Goal: Task Accomplishment & Management: Use online tool/utility

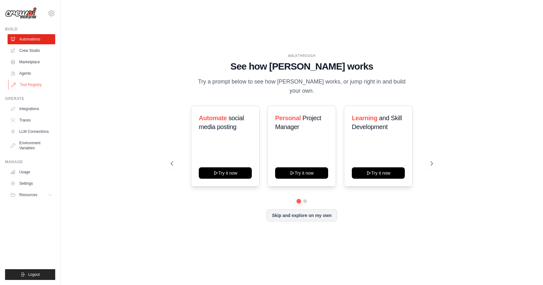
click at [23, 82] on link "Tool Registry" at bounding box center [32, 85] width 48 height 10
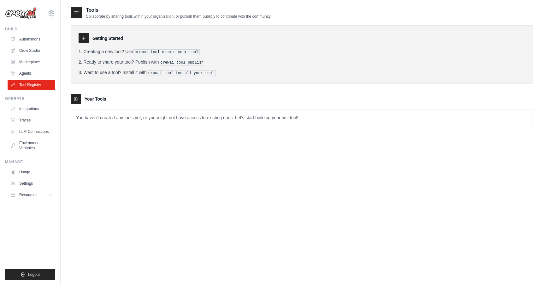
click at [83, 37] on icon at bounding box center [83, 38] width 5 height 5
click at [30, 66] on link "Marketplace" at bounding box center [32, 62] width 48 height 10
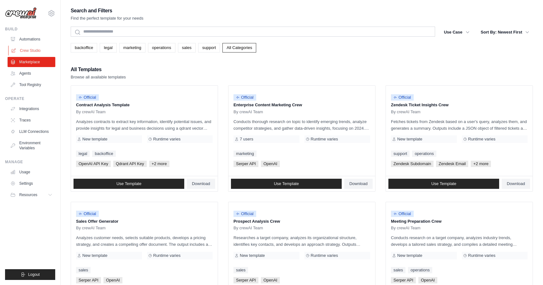
click at [31, 50] on link "Crew Studio" at bounding box center [32, 50] width 48 height 10
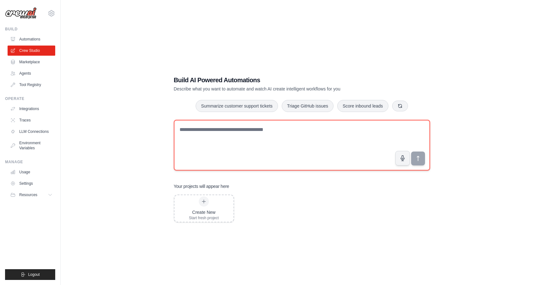
click at [207, 143] on textarea at bounding box center [302, 145] width 256 height 51
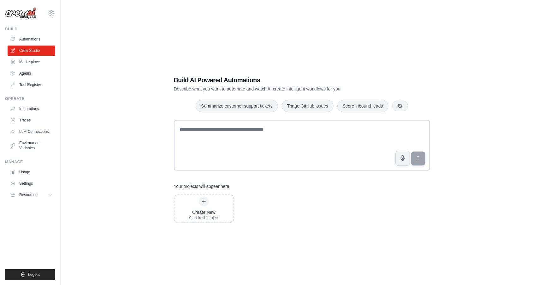
click at [127, 134] on div "Build AI Powered Automations Describe what you want to automate and watch AI cr…" at bounding box center [302, 148] width 463 height 285
click at [31, 34] on link "Automations" at bounding box center [32, 39] width 48 height 10
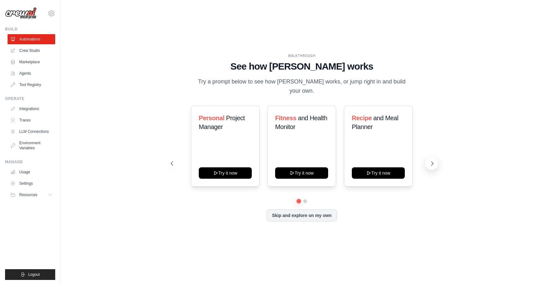
click at [434, 157] on button at bounding box center [432, 163] width 13 height 13
click at [29, 73] on link "Agents" at bounding box center [32, 73] width 48 height 10
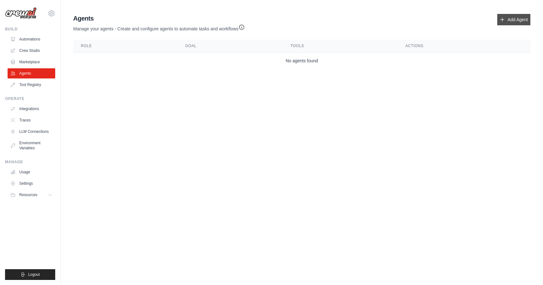
click at [509, 16] on link "Add Agent" at bounding box center [514, 19] width 33 height 11
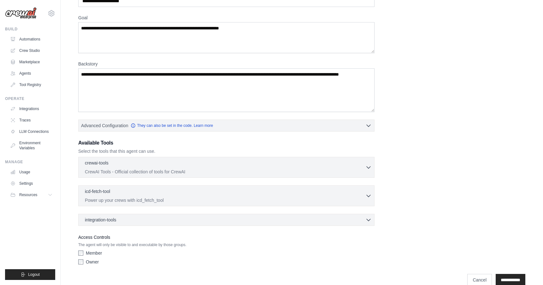
scroll to position [54, 0]
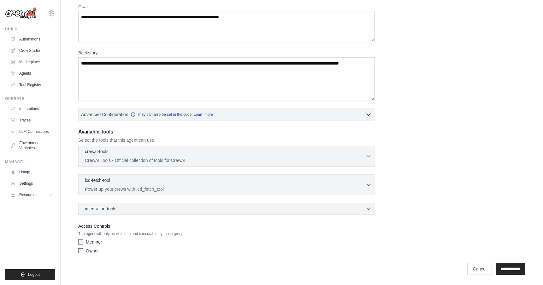
click at [171, 157] on p "CrewAI Tools - Official collection of tools for CrewAI" at bounding box center [225, 160] width 281 height 6
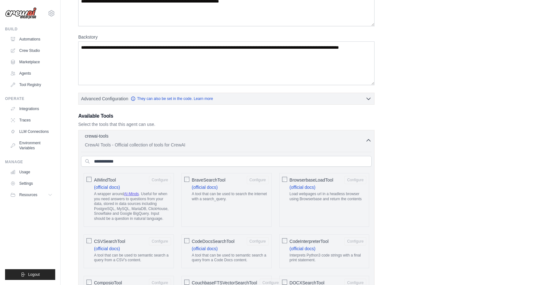
scroll to position [74, 0]
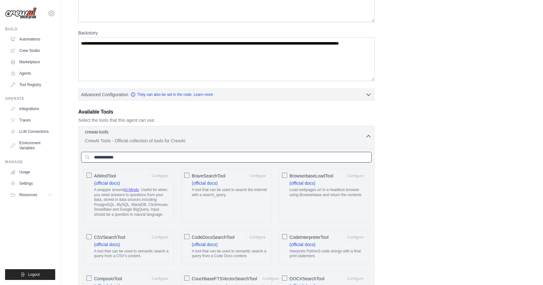
click at [166, 159] on input "text" at bounding box center [226, 157] width 291 height 11
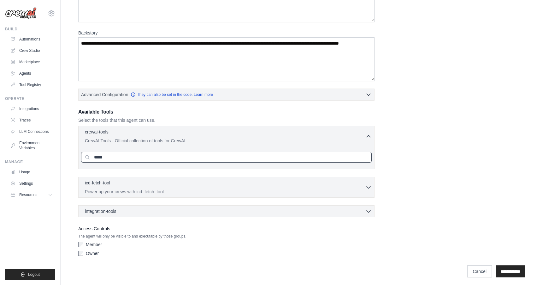
type input "*****"
click at [496, 265] on input "**********" at bounding box center [511, 271] width 30 height 12
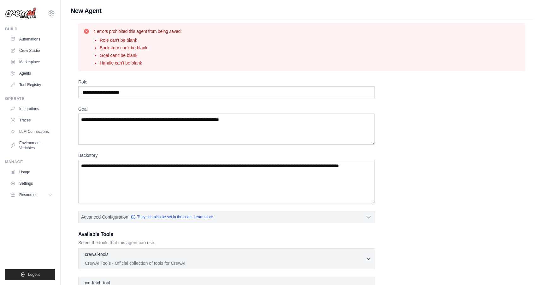
scroll to position [102, 0]
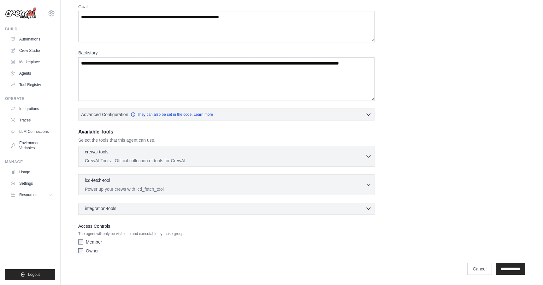
click at [171, 207] on div "integration-tools 0 selected" at bounding box center [228, 208] width 287 height 6
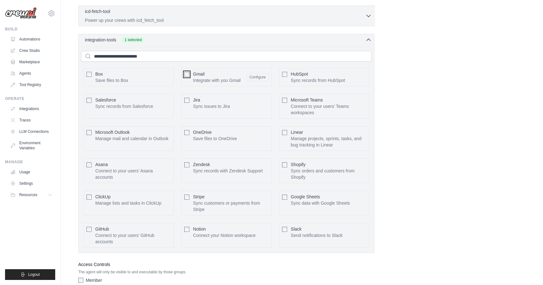
scroll to position [272, 0]
click at [109, 97] on span "Salesforce" at bounding box center [105, 99] width 21 height 5
click at [261, 76] on button "Configure" at bounding box center [258, 76] width 22 height 8
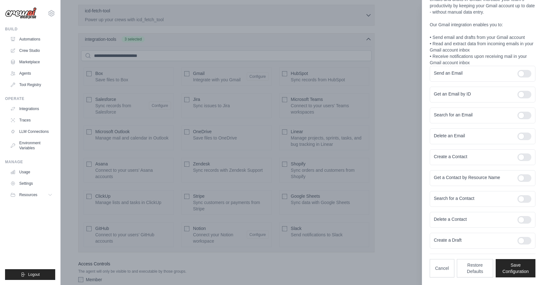
scroll to position [33, 0]
click at [528, 75] on div at bounding box center [525, 74] width 14 height 8
click at [525, 95] on div at bounding box center [525, 95] width 14 height 8
click at [525, 111] on div "Search for an Email" at bounding box center [483, 116] width 106 height 16
click at [527, 159] on div at bounding box center [525, 158] width 14 height 8
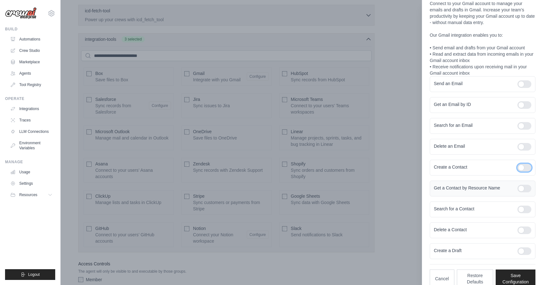
scroll to position [33, 0]
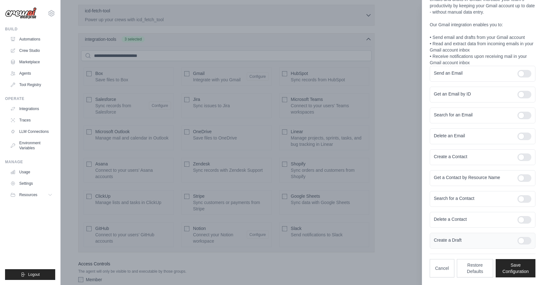
click at [528, 240] on div at bounding box center [525, 241] width 14 height 8
click at [522, 197] on div at bounding box center [525, 199] width 14 height 8
click at [525, 177] on div at bounding box center [525, 178] width 14 height 8
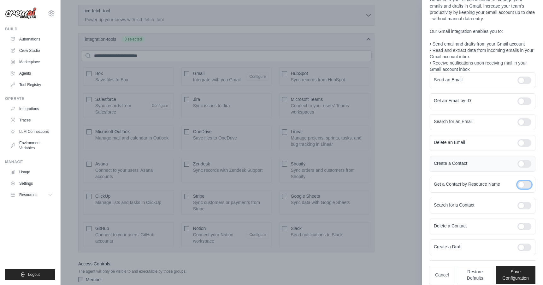
scroll to position [22, 0]
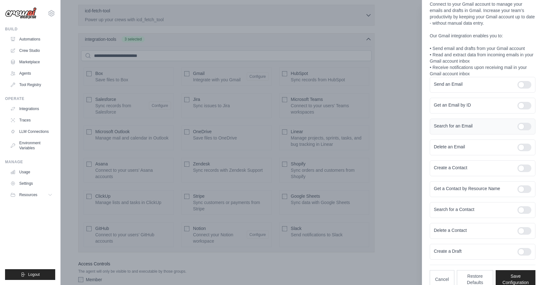
click at [524, 126] on div at bounding box center [525, 127] width 14 height 8
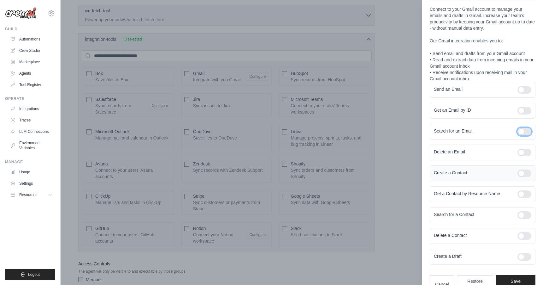
scroll to position [33, 0]
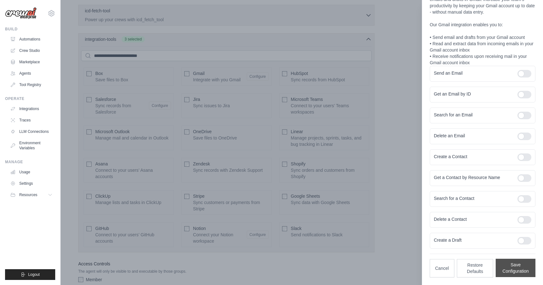
click at [516, 273] on button "Save Configuration" at bounding box center [516, 267] width 40 height 18
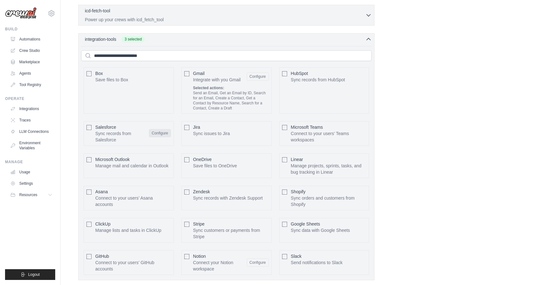
click at [161, 135] on button "Configure" at bounding box center [160, 133] width 22 height 8
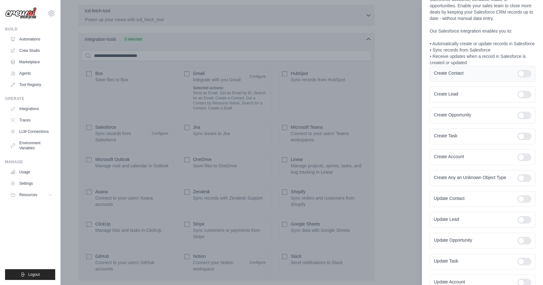
click at [523, 72] on div at bounding box center [525, 74] width 14 height 8
click at [527, 92] on div at bounding box center [525, 95] width 14 height 8
click at [528, 114] on div at bounding box center [525, 115] width 14 height 8
click at [526, 138] on div at bounding box center [525, 136] width 14 height 8
click at [527, 155] on div at bounding box center [525, 157] width 14 height 8
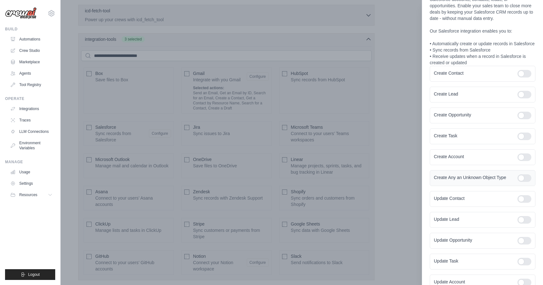
click at [528, 174] on div at bounding box center [525, 178] width 14 height 8
click at [525, 199] on div at bounding box center [525, 199] width 14 height 8
click at [525, 217] on div at bounding box center [525, 220] width 14 height 8
click at [528, 243] on div at bounding box center [525, 241] width 14 height 8
click at [522, 266] on div "Update Task" at bounding box center [483, 261] width 106 height 16
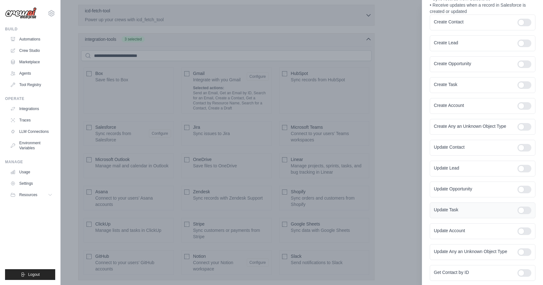
scroll to position [87, 0]
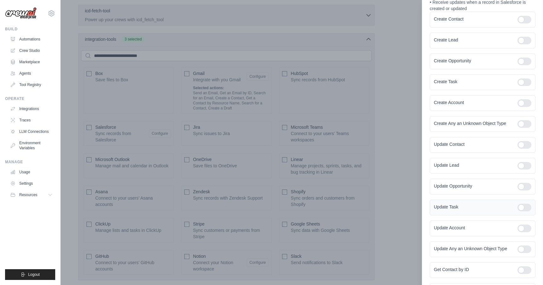
click at [527, 203] on div at bounding box center [525, 207] width 14 height 8
click at [527, 224] on div "Update Account" at bounding box center [483, 228] width 106 height 16
click at [524, 230] on div at bounding box center [525, 228] width 14 height 8
click at [524, 246] on div at bounding box center [525, 249] width 14 height 8
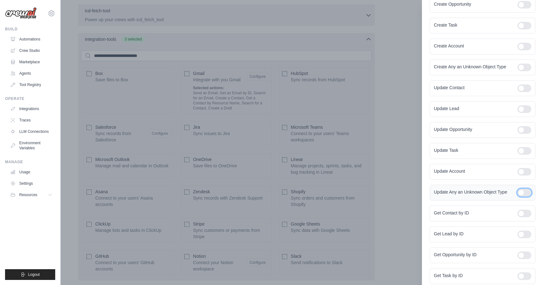
scroll to position [155, 0]
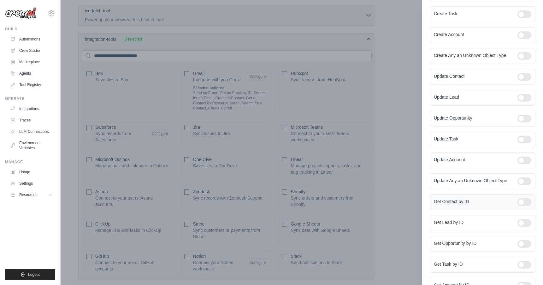
click at [522, 202] on div at bounding box center [525, 202] width 14 height 8
click at [521, 219] on label at bounding box center [525, 223] width 14 height 8
click at [522, 237] on div "Get Opportunity by ID" at bounding box center [483, 244] width 106 height 16
click at [522, 241] on div at bounding box center [525, 244] width 14 height 8
click at [522, 267] on div at bounding box center [525, 265] width 14 height 8
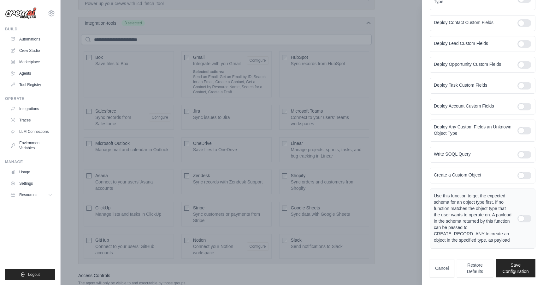
scroll to position [285, 0]
click at [526, 219] on div at bounding box center [525, 218] width 14 height 8
click at [524, 176] on div at bounding box center [525, 175] width 14 height 8
click at [524, 156] on div at bounding box center [525, 155] width 14 height 8
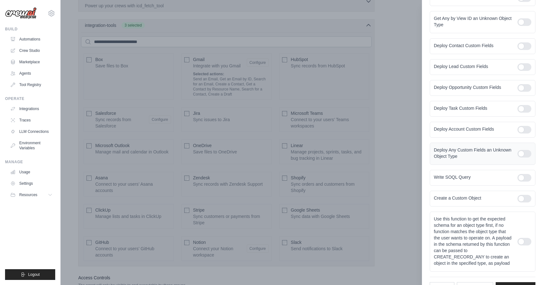
click at [524, 155] on div at bounding box center [525, 154] width 14 height 8
click at [523, 130] on div at bounding box center [525, 130] width 14 height 8
click at [523, 112] on div "Deploy Task Custom Fields" at bounding box center [483, 109] width 106 height 16
click at [523, 107] on div at bounding box center [525, 109] width 14 height 8
click at [524, 90] on div at bounding box center [525, 88] width 14 height 8
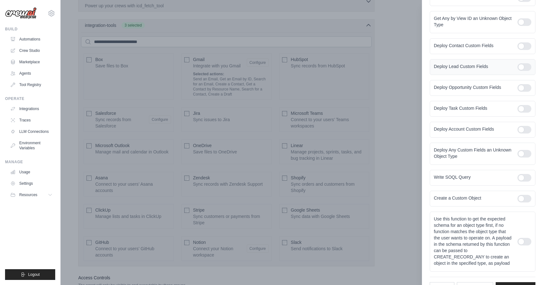
click at [523, 66] on div at bounding box center [525, 67] width 14 height 8
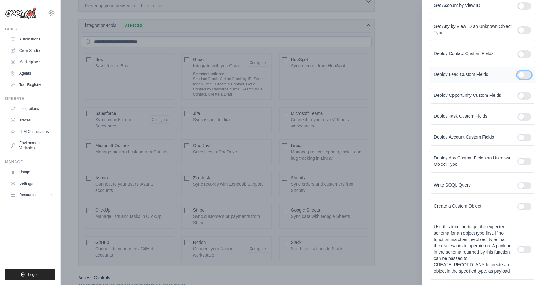
scroll to position [682, 0]
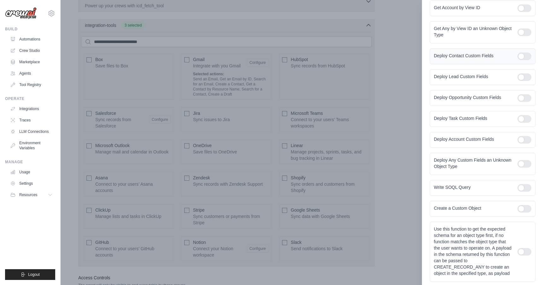
click at [524, 58] on div at bounding box center [525, 56] width 14 height 8
click at [524, 33] on div at bounding box center [525, 32] width 14 height 8
click at [524, 8] on div at bounding box center [525, 8] width 14 height 8
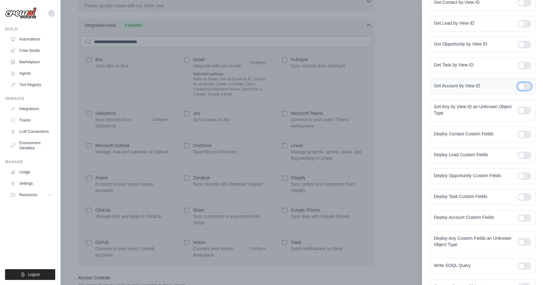
scroll to position [588, 0]
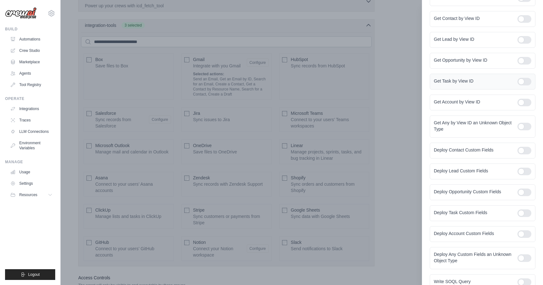
click at [526, 80] on div at bounding box center [525, 82] width 14 height 8
click at [525, 63] on div at bounding box center [525, 61] width 14 height 8
click at [524, 38] on div at bounding box center [525, 40] width 14 height 8
click at [523, 21] on div at bounding box center [525, 19] width 14 height 8
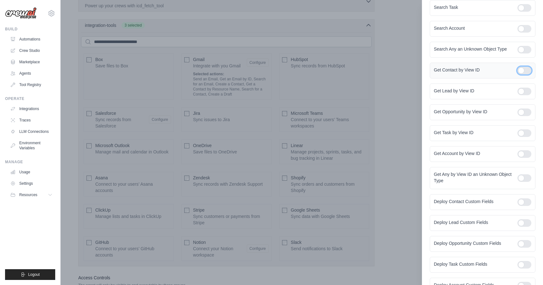
scroll to position [536, 0]
click at [529, 51] on div at bounding box center [525, 51] width 14 height 8
click at [525, 30] on div at bounding box center [525, 30] width 14 height 8
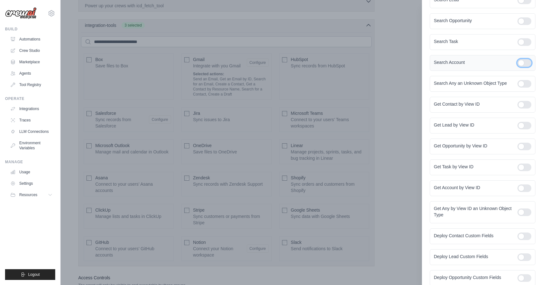
scroll to position [501, 0]
click at [526, 43] on div at bounding box center [525, 43] width 14 height 8
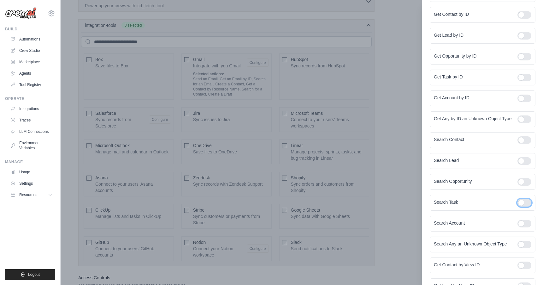
scroll to position [341, 0]
click at [525, 181] on div at bounding box center [525, 183] width 14 height 8
click at [525, 162] on div at bounding box center [525, 162] width 14 height 8
click at [525, 142] on div at bounding box center [525, 141] width 14 height 8
click at [525, 119] on div at bounding box center [525, 120] width 14 height 8
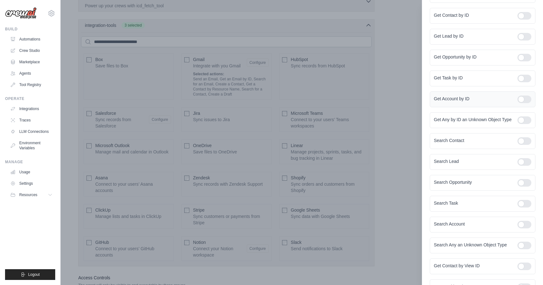
click at [525, 97] on div at bounding box center [525, 99] width 14 height 8
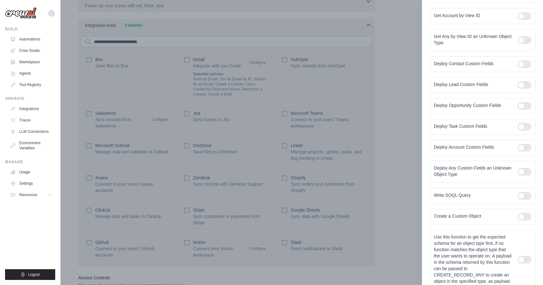
scroll to position [715, 0]
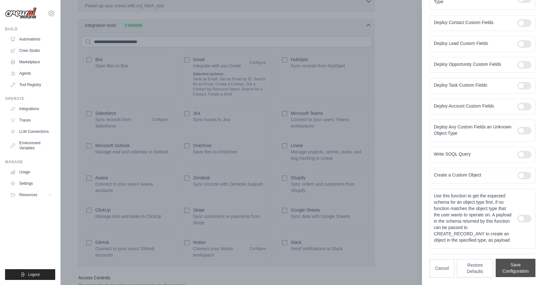
click at [510, 271] on button "Save Configuration" at bounding box center [516, 267] width 40 height 18
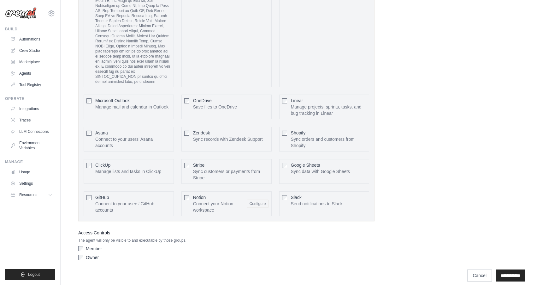
scroll to position [486, 0]
click at [258, 201] on button "Configure" at bounding box center [258, 201] width 22 height 8
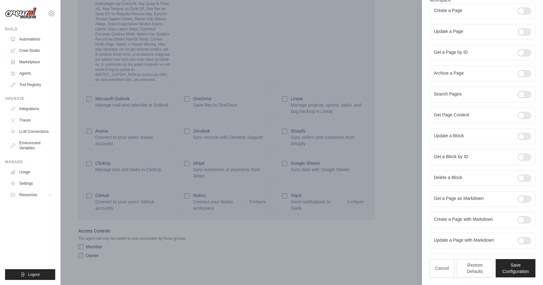
scroll to position [0, 0]
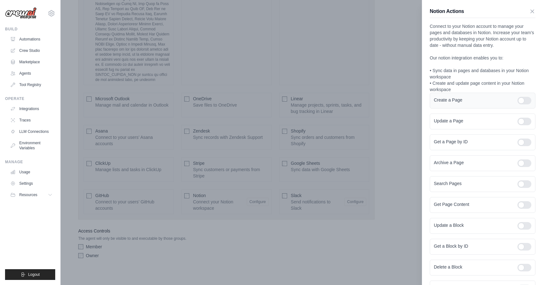
click at [526, 100] on div at bounding box center [525, 101] width 14 height 8
click at [525, 125] on div "Update a Page" at bounding box center [483, 121] width 106 height 16
click at [522, 121] on div at bounding box center [525, 121] width 14 height 8
click at [525, 142] on div at bounding box center [525, 142] width 14 height 8
click at [525, 163] on div at bounding box center [525, 163] width 14 height 8
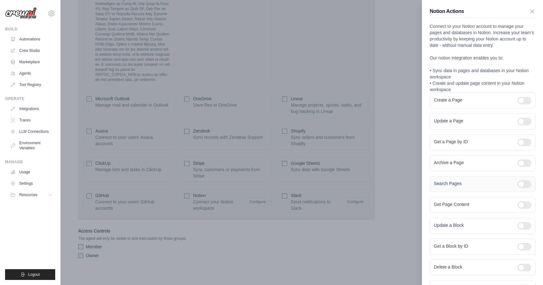
click at [524, 179] on div "Search Pages" at bounding box center [483, 184] width 106 height 16
click at [524, 184] on div at bounding box center [525, 184] width 14 height 8
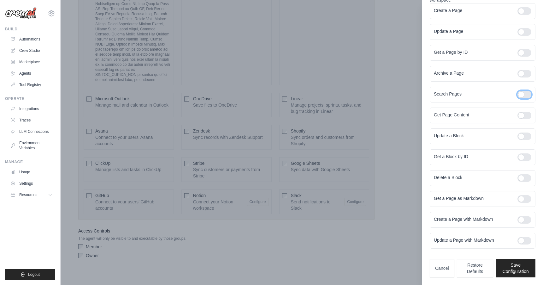
scroll to position [491, 0]
click at [524, 152] on div "Get a Block by ID" at bounding box center [483, 157] width 106 height 16
click at [524, 156] on div at bounding box center [525, 157] width 14 height 8
click at [525, 135] on div at bounding box center [525, 136] width 14 height 8
click at [526, 115] on div at bounding box center [525, 115] width 14 height 8
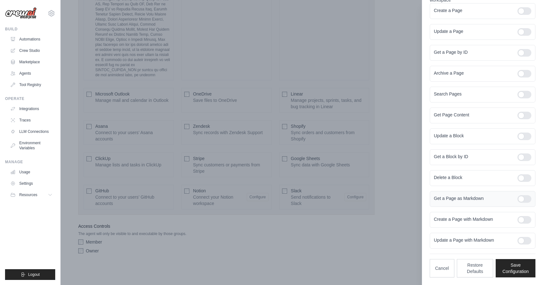
click at [524, 198] on div at bounding box center [525, 199] width 14 height 8
click at [526, 225] on div "Create a Page with Markdown" at bounding box center [483, 220] width 106 height 16
click at [524, 220] on div at bounding box center [525, 220] width 14 height 8
click at [525, 237] on div at bounding box center [525, 241] width 14 height 8
click at [503, 263] on button "Save Configuration" at bounding box center [516, 267] width 40 height 18
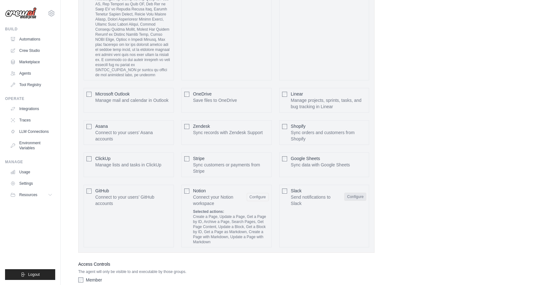
click at [348, 197] on button "Configure" at bounding box center [356, 196] width 22 height 8
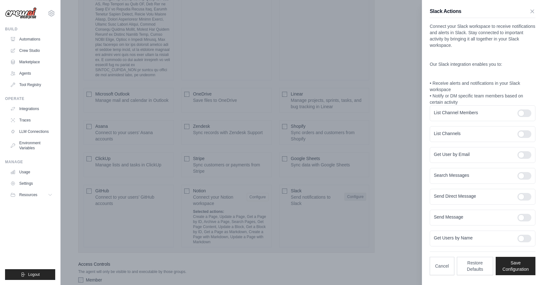
scroll to position [0, 0]
click at [527, 115] on div at bounding box center [525, 113] width 14 height 8
click at [526, 133] on div at bounding box center [525, 134] width 14 height 8
click at [522, 271] on button "Save Configuration" at bounding box center [516, 265] width 40 height 18
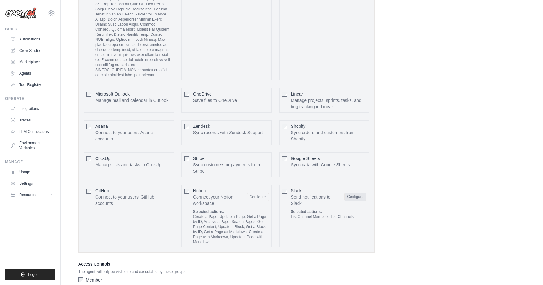
click at [353, 196] on button "Configure" at bounding box center [356, 196] width 22 height 8
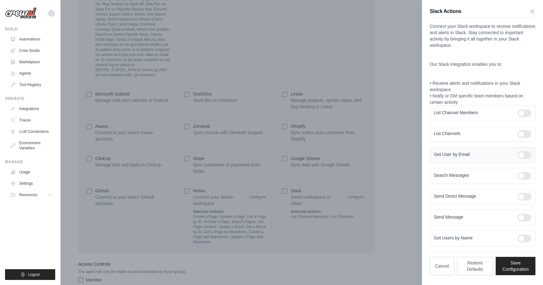
click at [524, 154] on div at bounding box center [525, 155] width 14 height 8
click at [527, 177] on div at bounding box center [525, 176] width 14 height 8
click at [527, 196] on div at bounding box center [525, 197] width 14 height 8
click at [526, 218] on div at bounding box center [525, 217] width 14 height 8
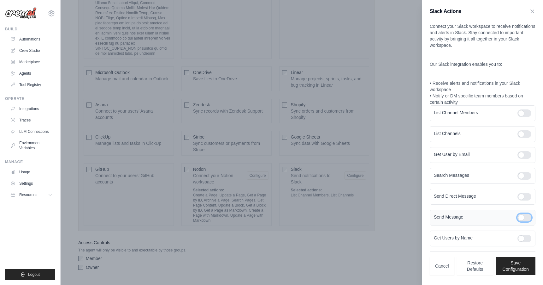
scroll to position [529, 0]
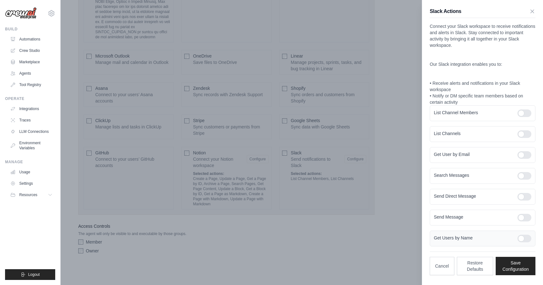
click at [524, 240] on div at bounding box center [525, 238] width 14 height 8
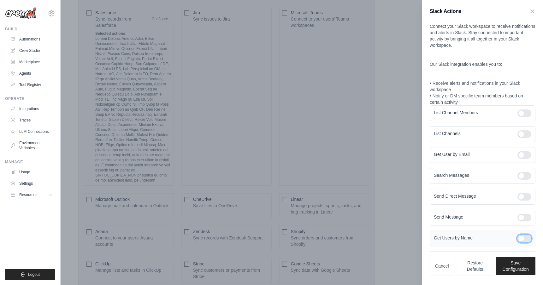
scroll to position [382, 0]
click at [512, 261] on button "Save Configuration" at bounding box center [516, 265] width 40 height 18
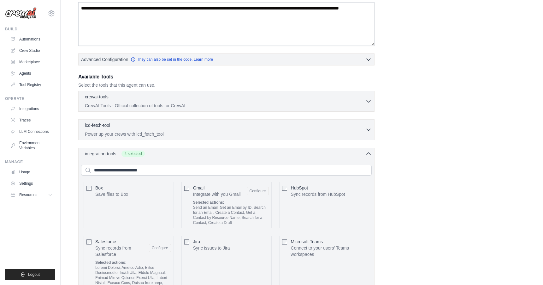
scroll to position [0, 0]
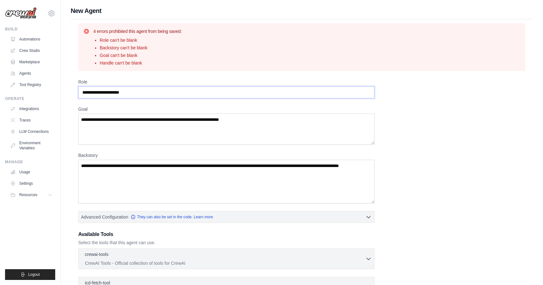
drag, startPoint x: 190, startPoint y: 96, endPoint x: 169, endPoint y: 91, distance: 21.7
click at [169, 91] on input "Role" at bounding box center [226, 92] width 297 height 12
drag, startPoint x: 169, startPoint y: 91, endPoint x: 89, endPoint y: 92, distance: 79.9
click at [89, 93] on input "Role" at bounding box center [226, 92] width 297 height 12
click at [143, 92] on input "Role" at bounding box center [226, 92] width 297 height 12
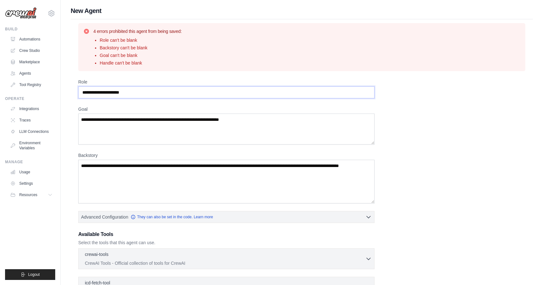
click at [141, 94] on input "Role" at bounding box center [226, 92] width 297 height 12
type input "**********"
click at [41, 194] on button "Resources" at bounding box center [32, 194] width 48 height 10
click at [36, 205] on span "Documentation" at bounding box center [35, 205] width 26 height 5
click at [29, 50] on link "Crew Studio" at bounding box center [32, 50] width 48 height 10
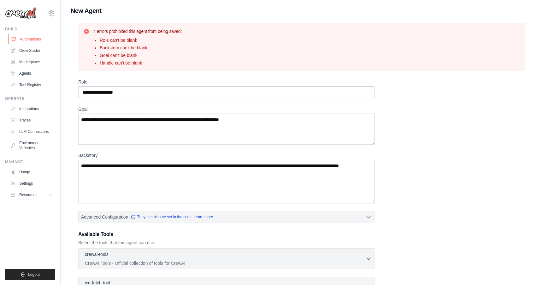
click at [30, 37] on link "Automations" at bounding box center [32, 39] width 48 height 10
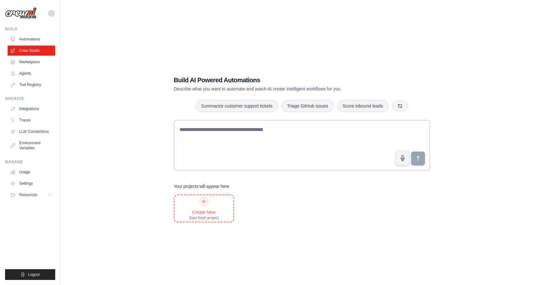
click at [196, 211] on div "Create New" at bounding box center [204, 212] width 30 height 6
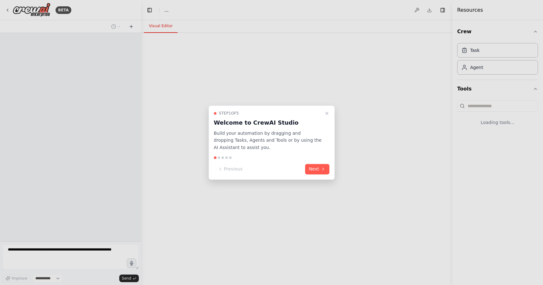
select select "****"
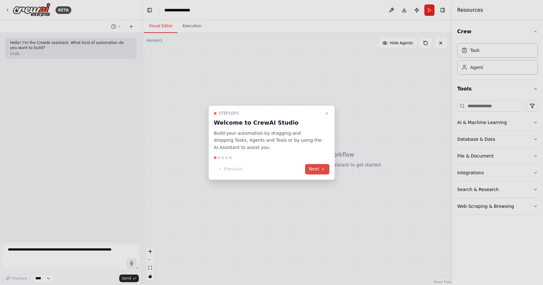
click at [314, 168] on button "Next" at bounding box center [317, 169] width 24 height 10
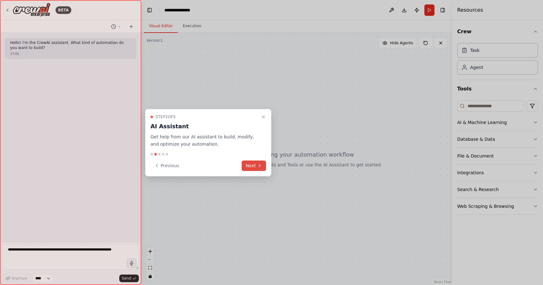
click at [253, 165] on button "Next" at bounding box center [254, 165] width 24 height 10
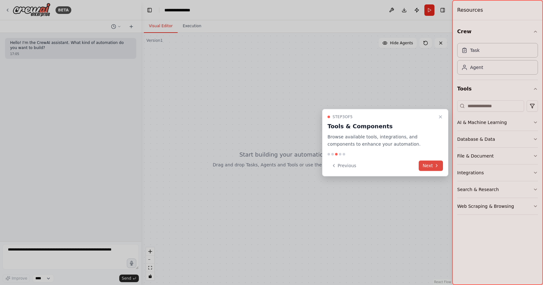
click at [434, 169] on button "Next" at bounding box center [431, 165] width 24 height 10
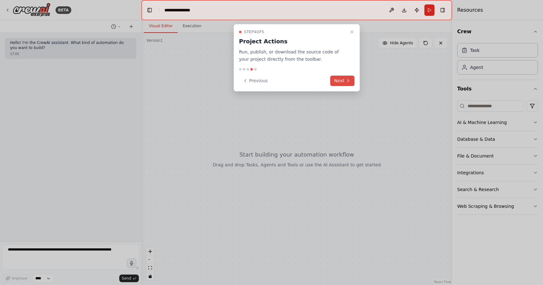
click at [338, 79] on button "Next" at bounding box center [343, 80] width 24 height 10
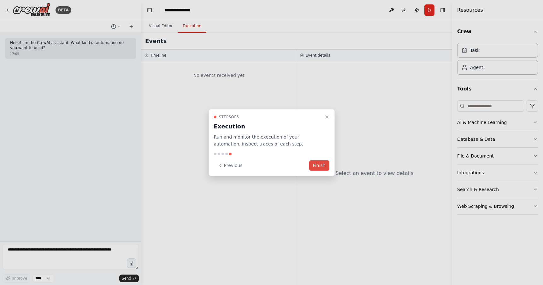
click at [323, 166] on button "Finish" at bounding box center [319, 165] width 20 height 10
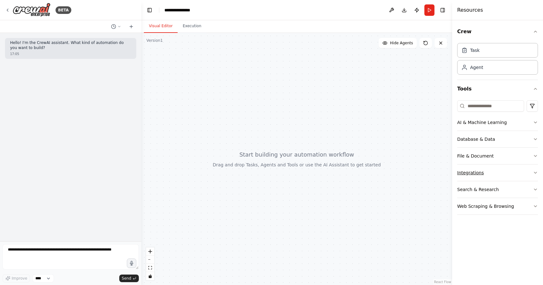
click at [483, 172] on button "Integrations" at bounding box center [498, 172] width 81 height 16
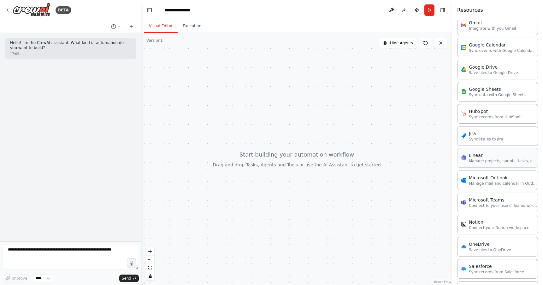
scroll to position [301, 0]
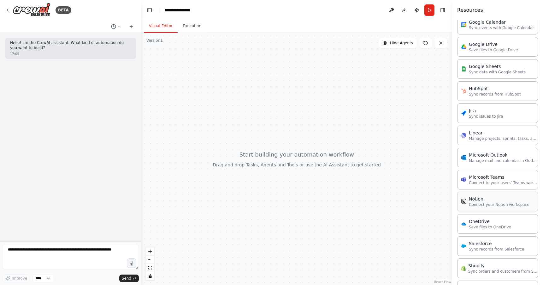
click at [498, 202] on p "Connect your Notion workspace" at bounding box center [499, 204] width 61 height 5
click at [480, 202] on p "Connect your Notion workspace" at bounding box center [499, 204] width 61 height 5
click at [491, 222] on div "OneDrive" at bounding box center [490, 221] width 42 height 6
click at [488, 200] on div "Notion" at bounding box center [499, 198] width 61 height 6
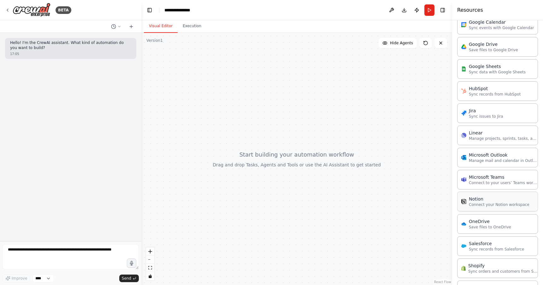
click at [488, 200] on div "Notion" at bounding box center [499, 198] width 61 height 6
click at [393, 12] on button at bounding box center [392, 9] width 10 height 11
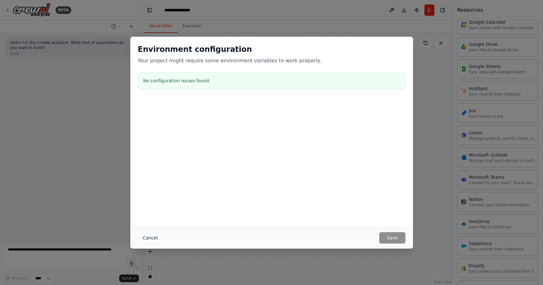
click at [149, 236] on button "Cancel" at bounding box center [150, 237] width 25 height 11
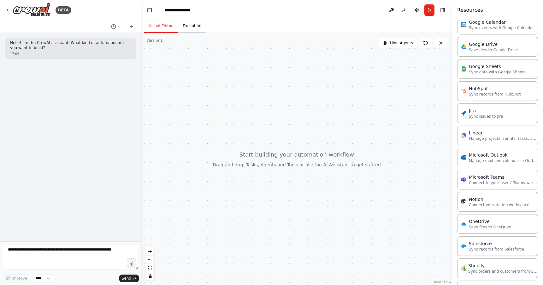
click at [193, 30] on button "Execution" at bounding box center [192, 26] width 29 height 13
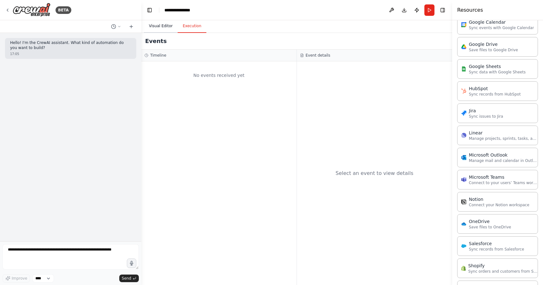
click at [164, 28] on button "Visual Editor" at bounding box center [161, 26] width 34 height 13
